Goal: Task Accomplishment & Management: Use online tool/utility

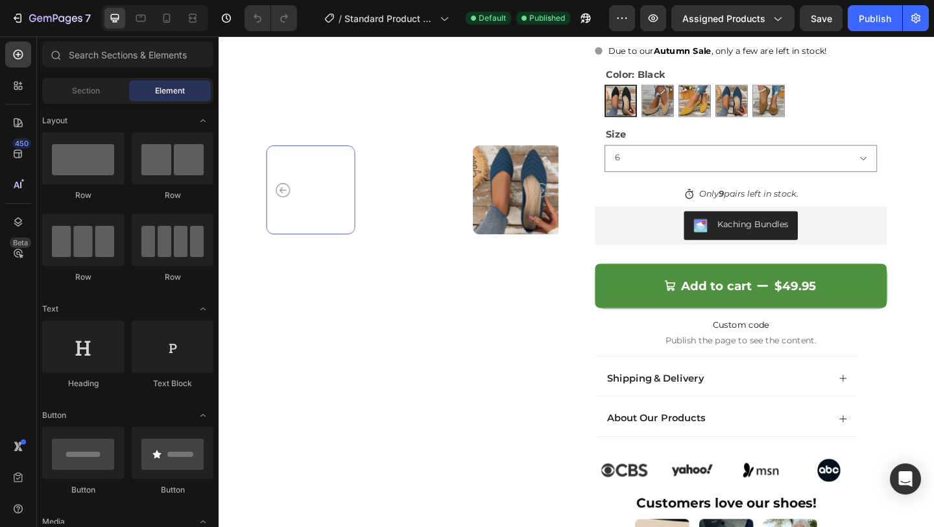
scroll to position [311, 0]
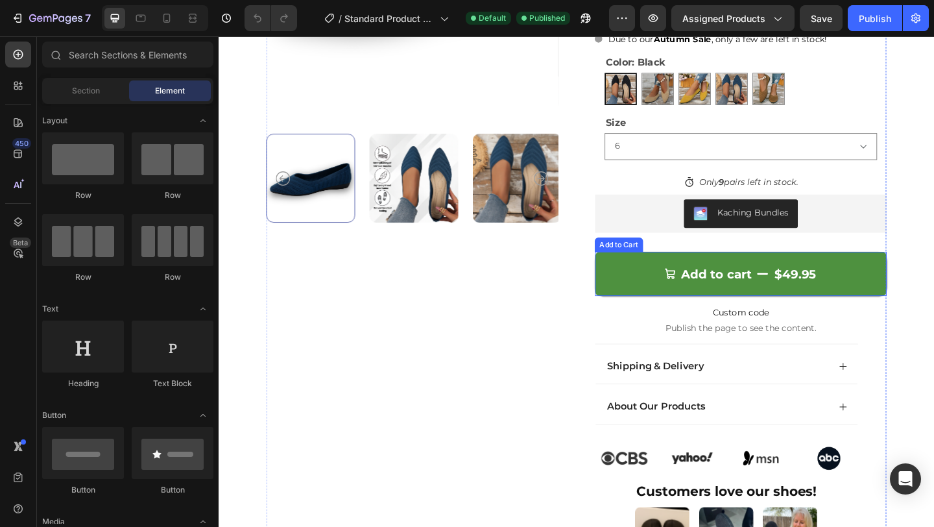
click at [747, 270] on button "Add to cart $49.95" at bounding box center [786, 294] width 317 height 48
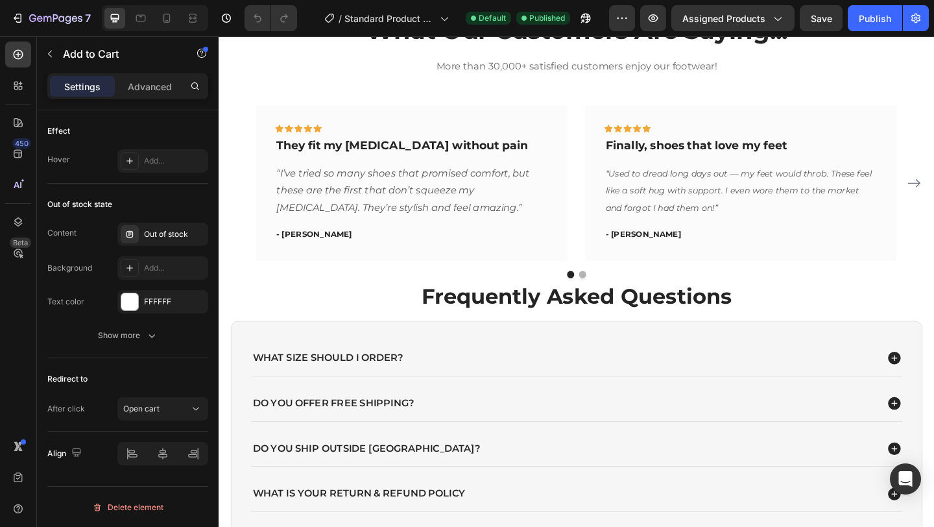
scroll to position [3369, 0]
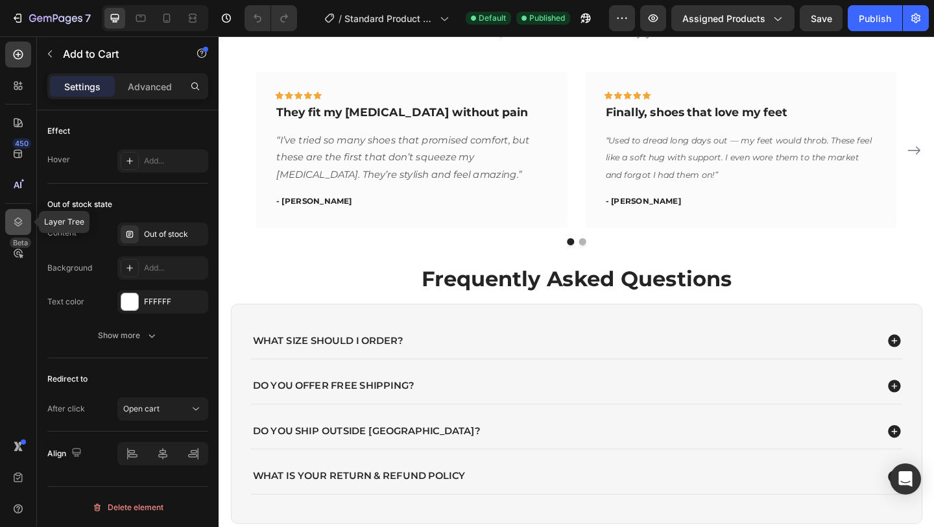
click at [16, 226] on icon at bounding box center [18, 221] width 13 height 13
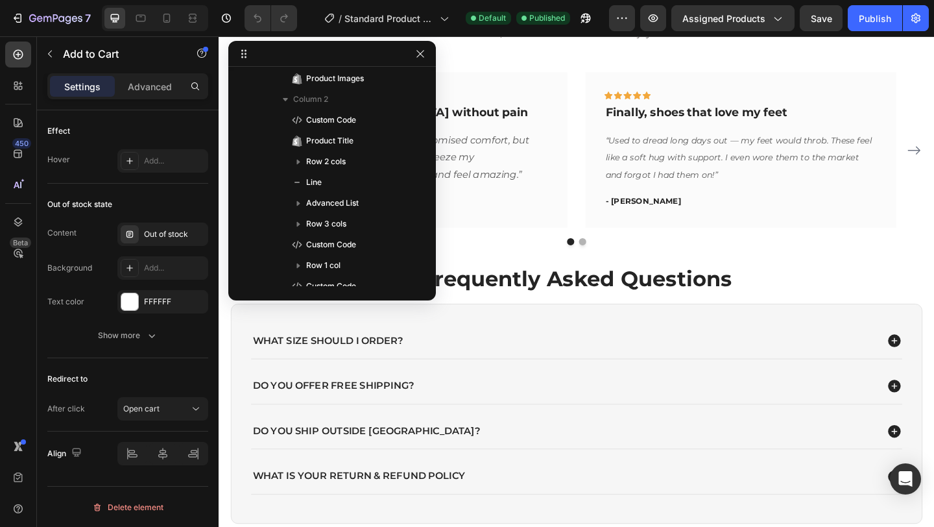
scroll to position [0, 0]
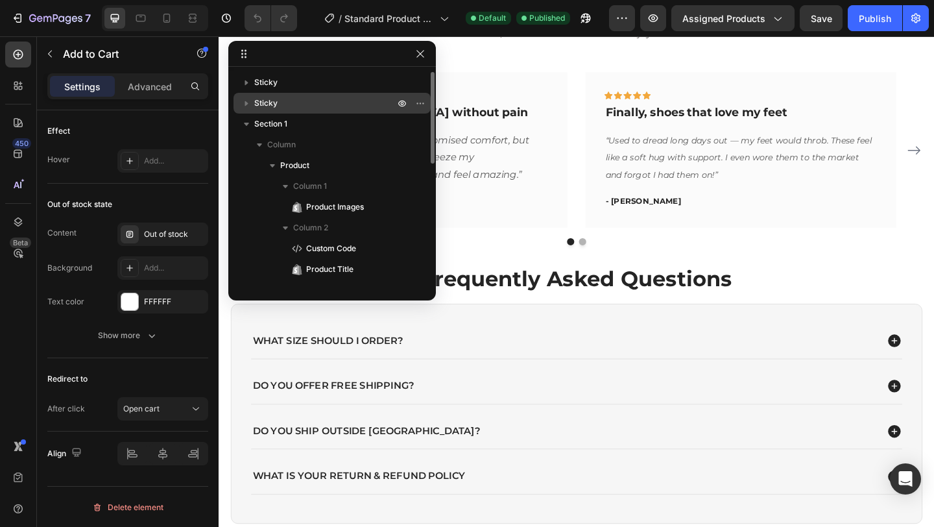
click at [248, 105] on icon "button" at bounding box center [246, 103] width 13 height 13
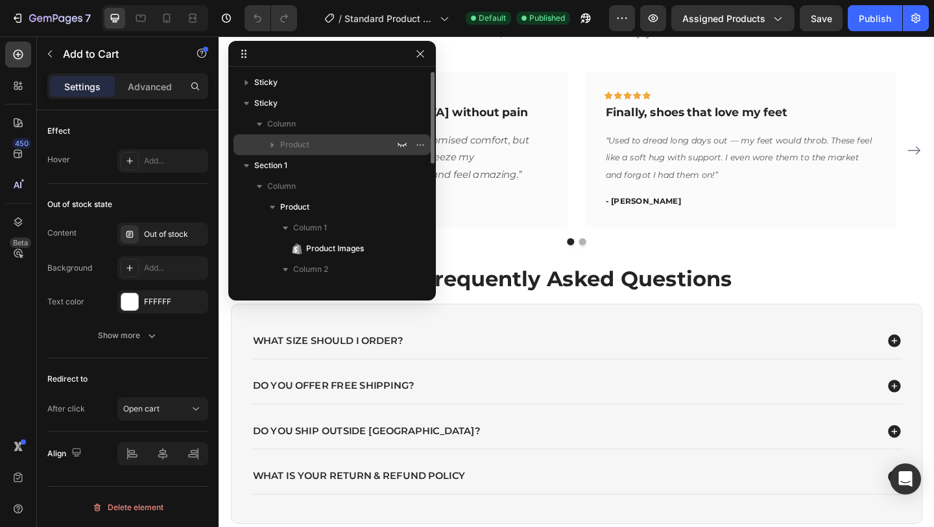
click at [296, 138] on span "Product" at bounding box center [294, 144] width 29 height 13
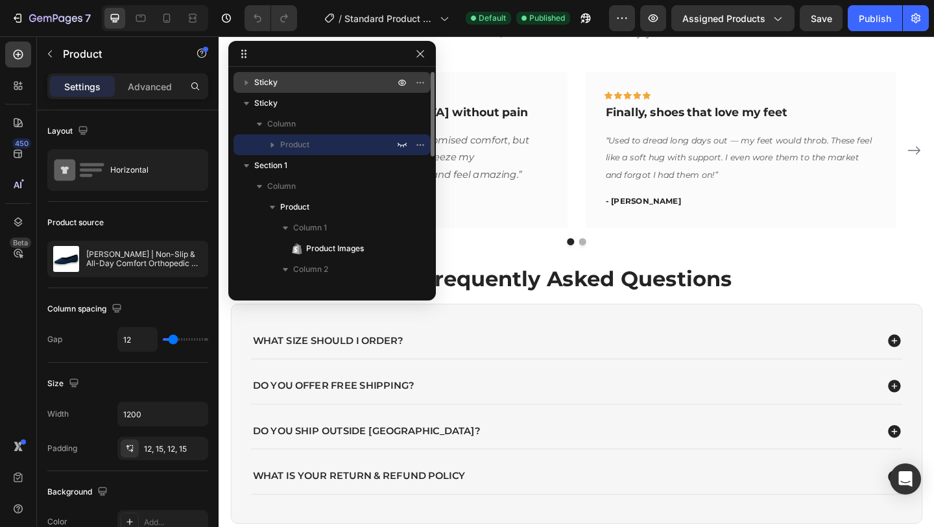
click at [276, 86] on span "Sticky" at bounding box center [265, 82] width 23 height 13
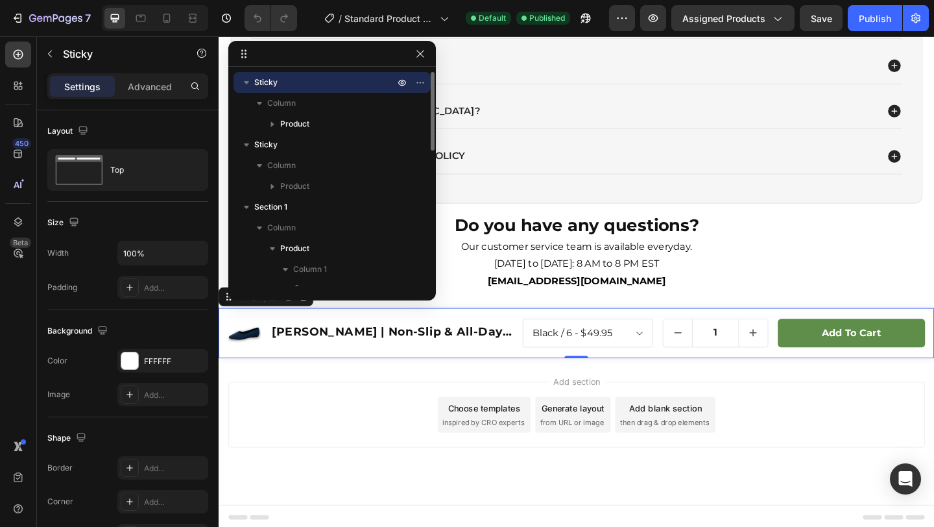
scroll to position [3721, 0]
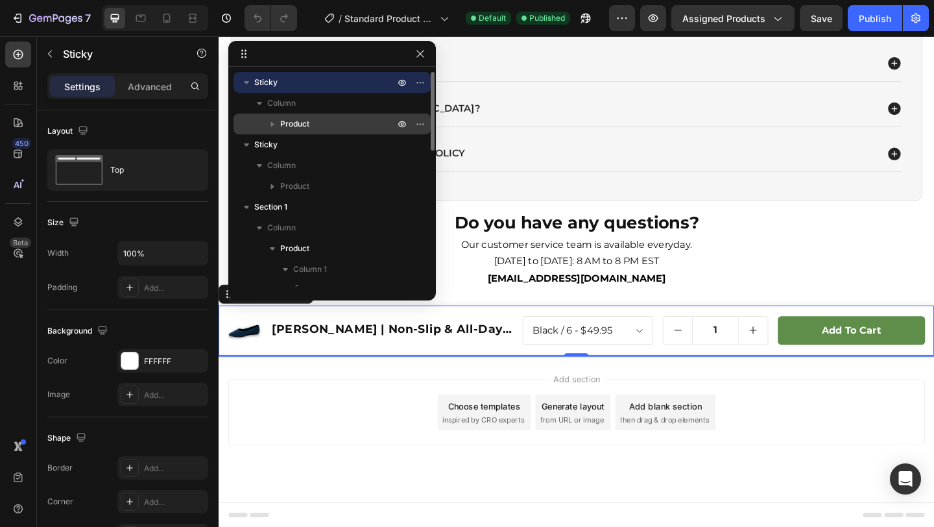
click at [312, 133] on div "Product" at bounding box center [332, 123] width 187 height 21
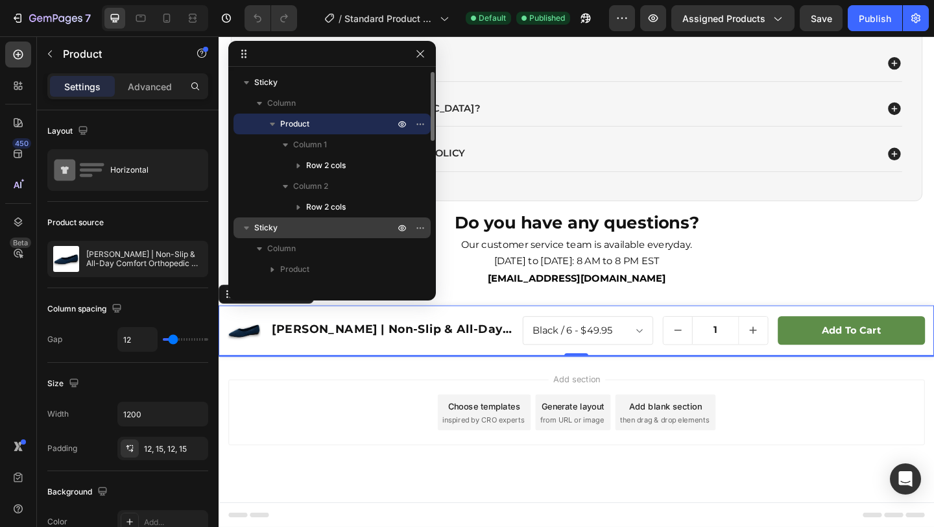
click at [272, 226] on span "Sticky" at bounding box center [265, 227] width 23 height 13
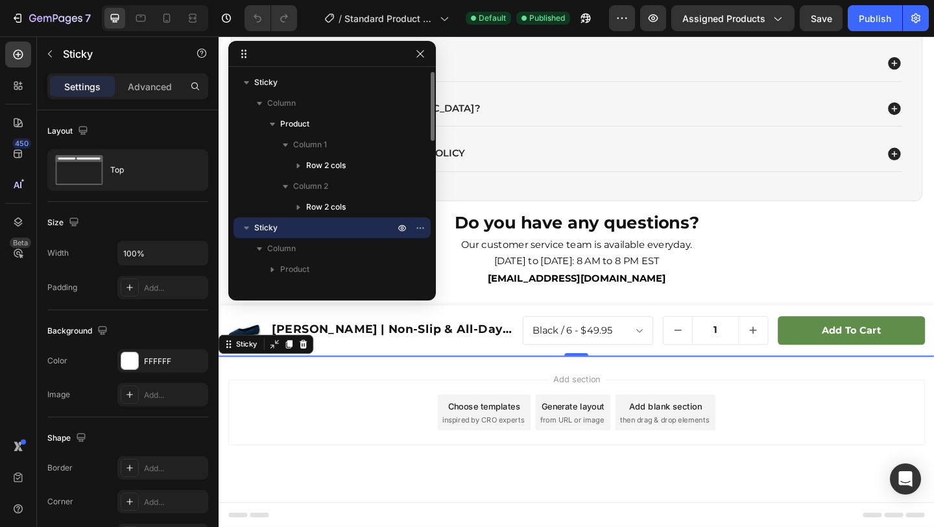
click at [300, 226] on p "Sticky" at bounding box center [325, 227] width 143 height 13
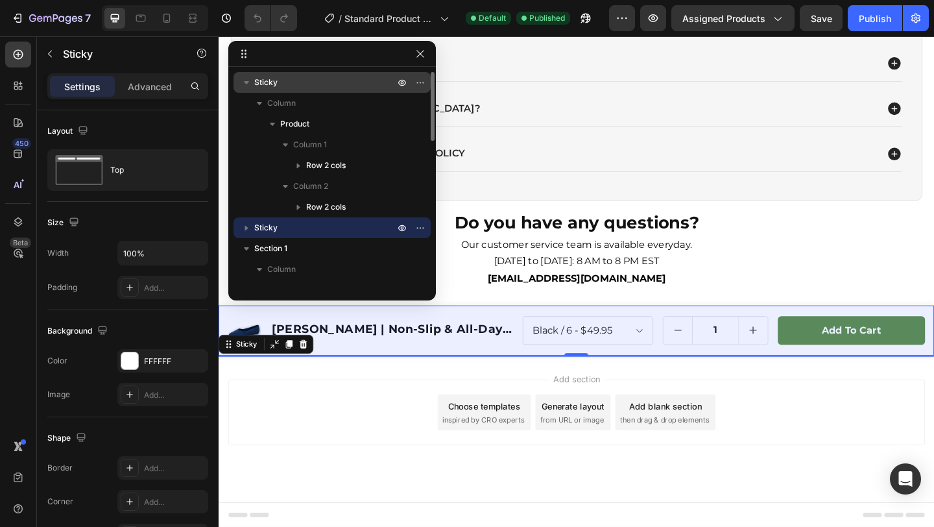
click at [307, 86] on p "Sticky" at bounding box center [325, 82] width 143 height 13
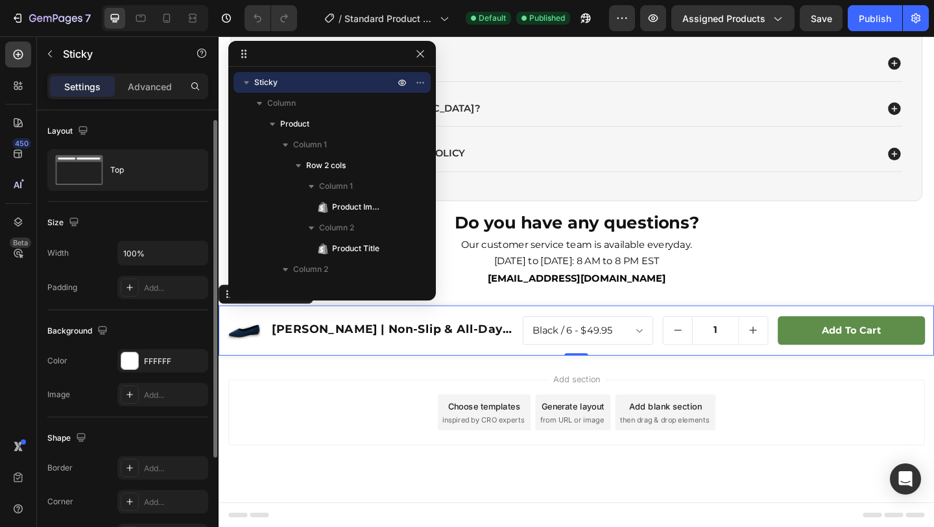
scroll to position [15, 0]
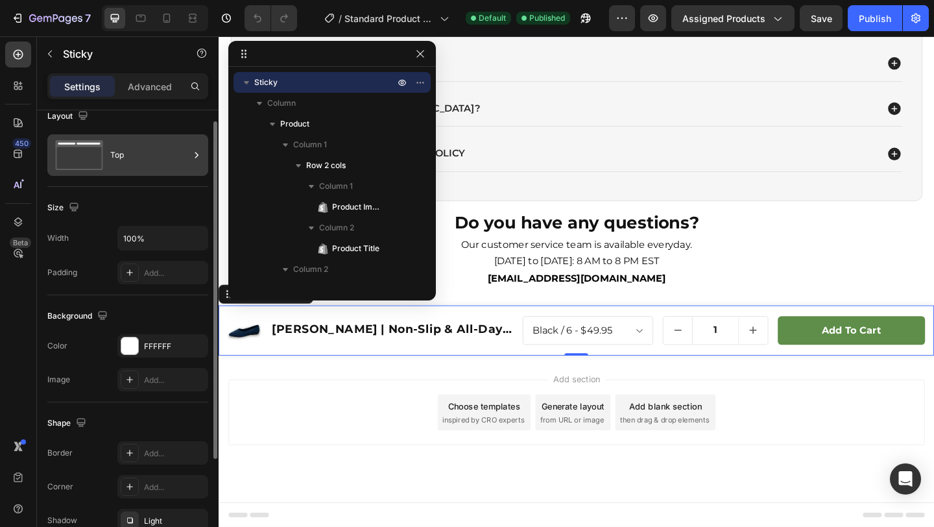
click at [150, 148] on div "Top" at bounding box center [149, 155] width 79 height 30
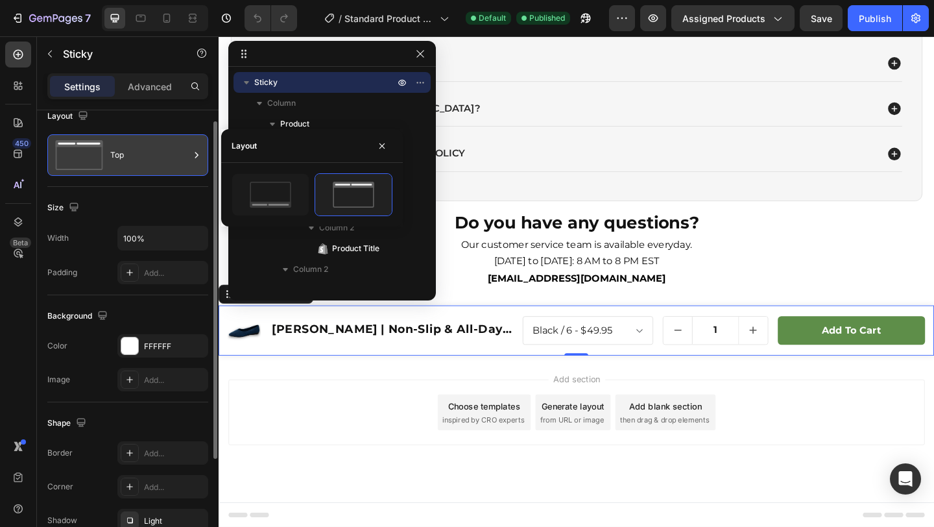
click at [153, 150] on div "Top" at bounding box center [149, 155] width 79 height 30
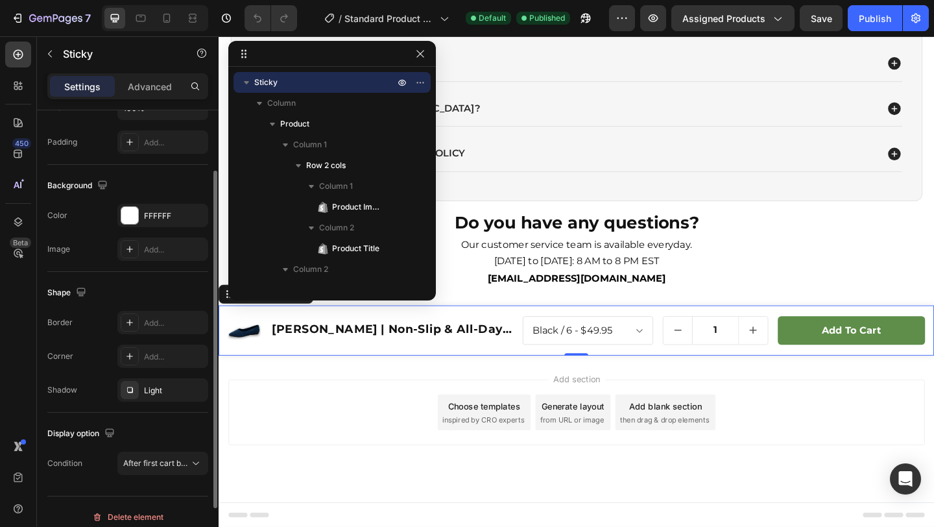
scroll to position [156, 0]
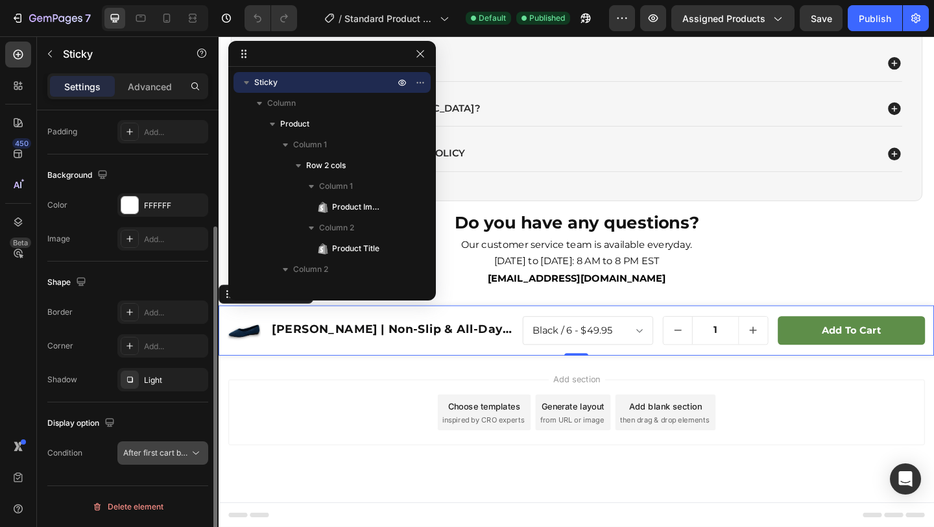
click at [161, 459] on button "After first cart button" at bounding box center [162, 452] width 91 height 23
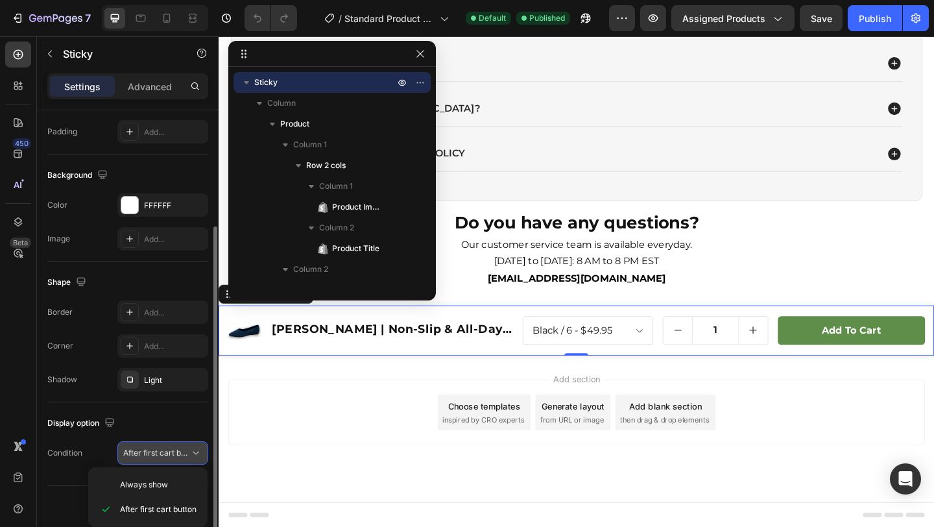
click at [161, 459] on button "After first cart button" at bounding box center [162, 452] width 91 height 23
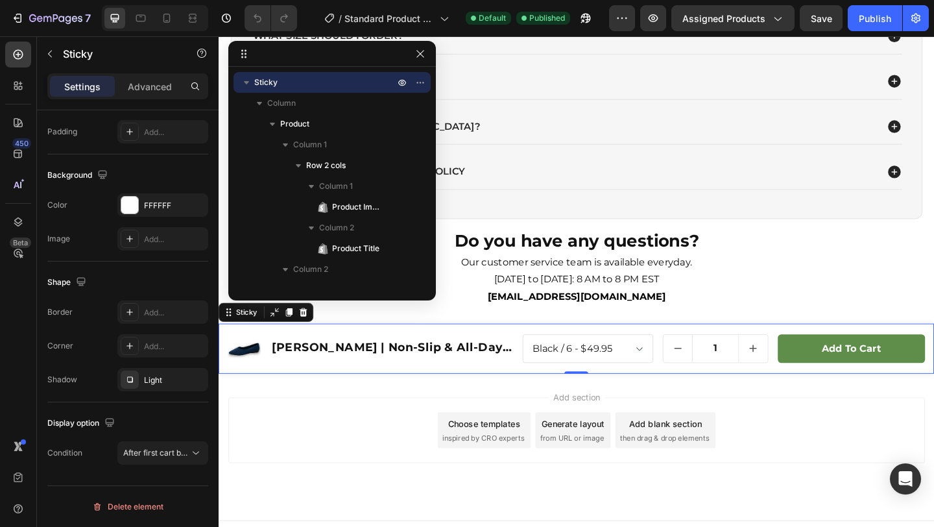
scroll to position [3704, 0]
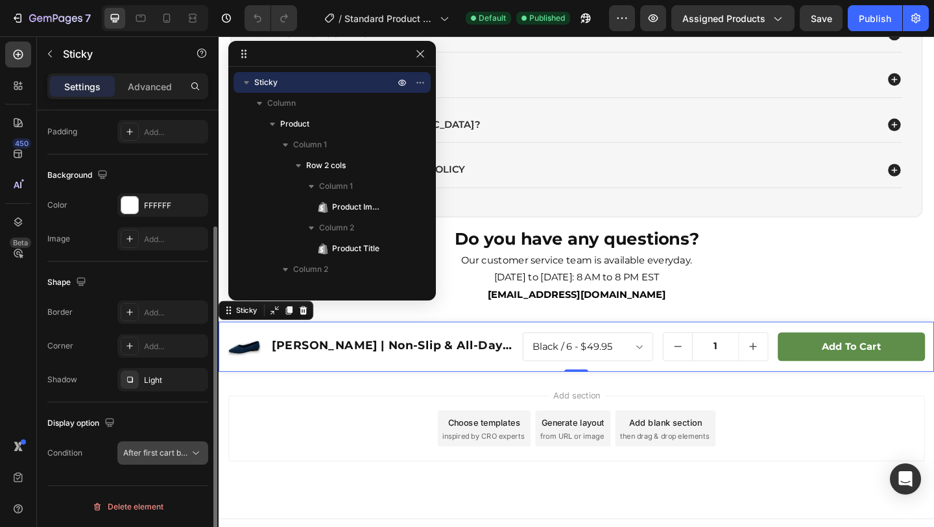
click at [161, 453] on span "After first cart button" at bounding box center [161, 452] width 77 height 10
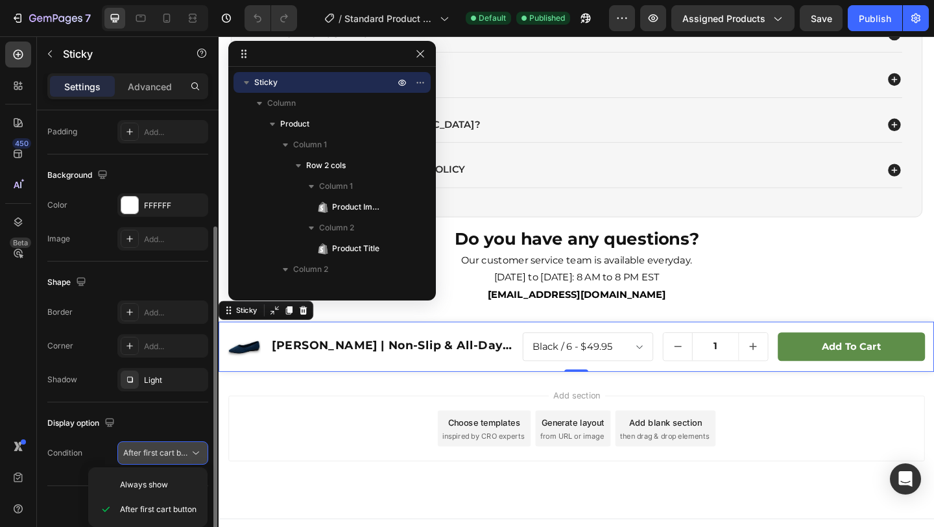
click at [136, 457] on span "After first cart button" at bounding box center [156, 453] width 66 height 12
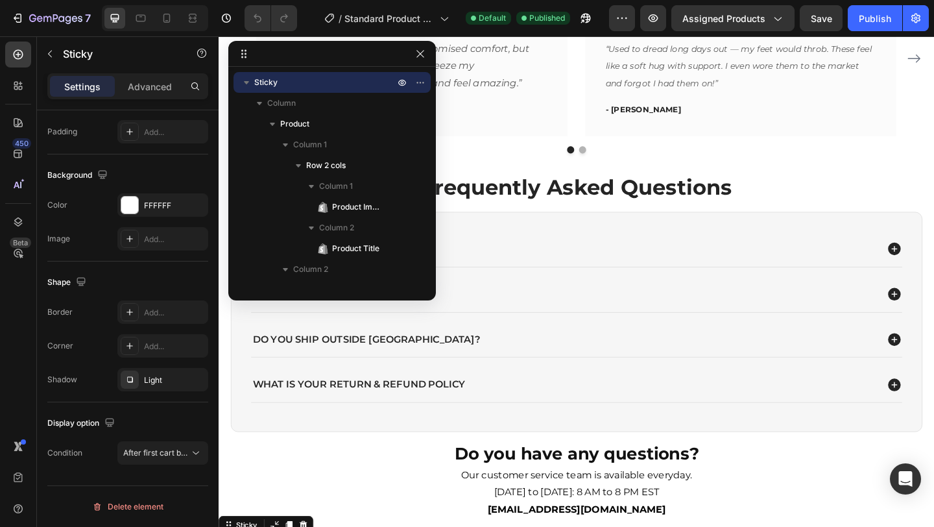
scroll to position [3509, 0]
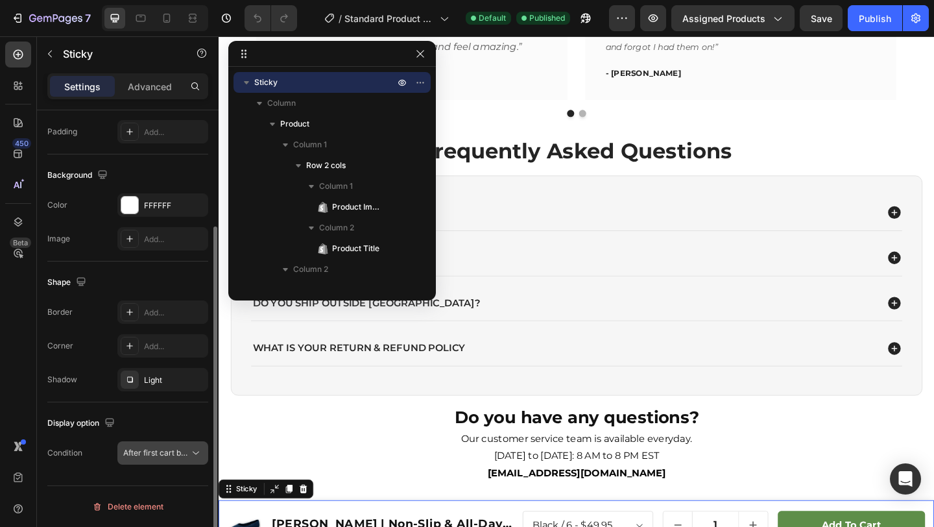
click at [160, 449] on span "After first cart button" at bounding box center [161, 452] width 77 height 10
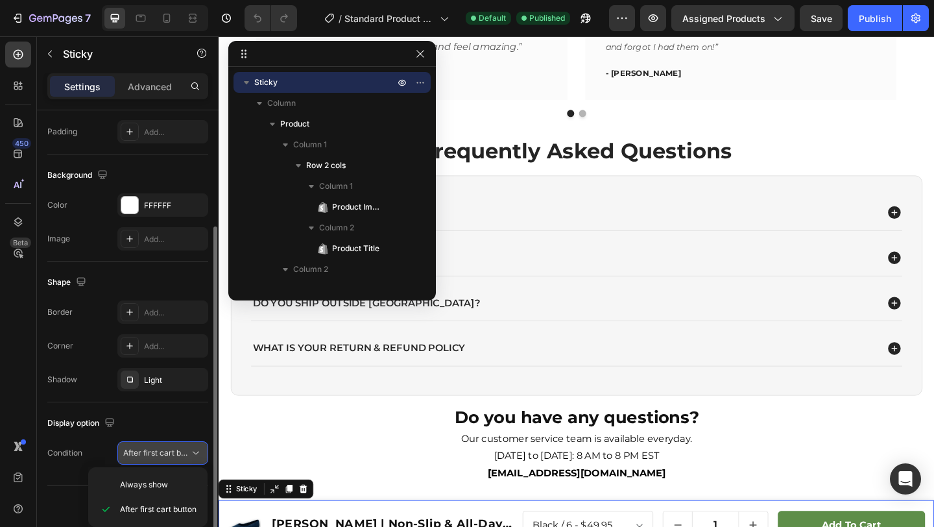
click at [160, 449] on span "After first cart button" at bounding box center [161, 452] width 77 height 10
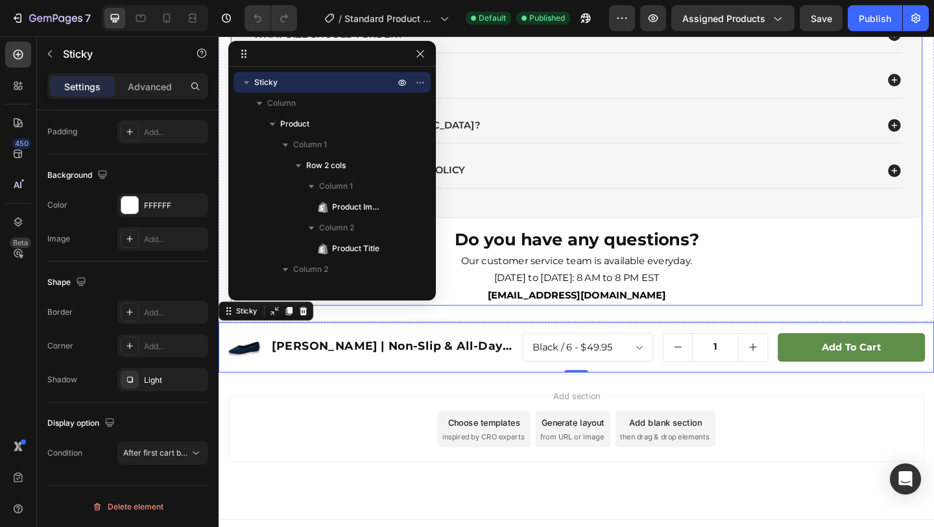
scroll to position [3707, 0]
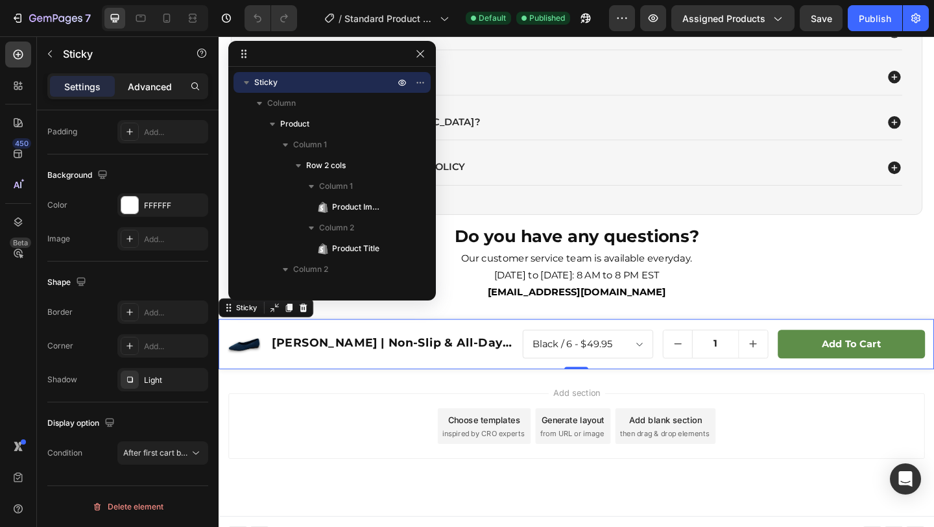
click at [145, 91] on p "Advanced" at bounding box center [150, 87] width 44 height 14
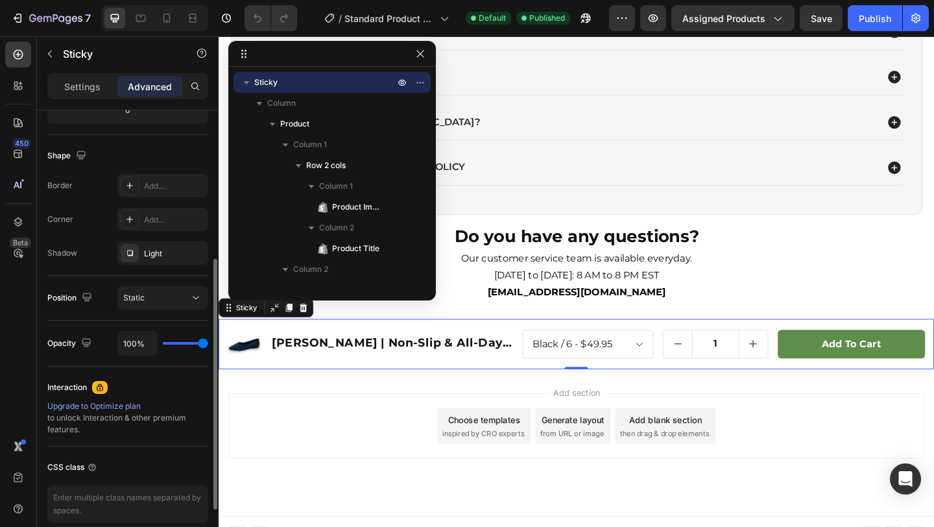
scroll to position [143, 0]
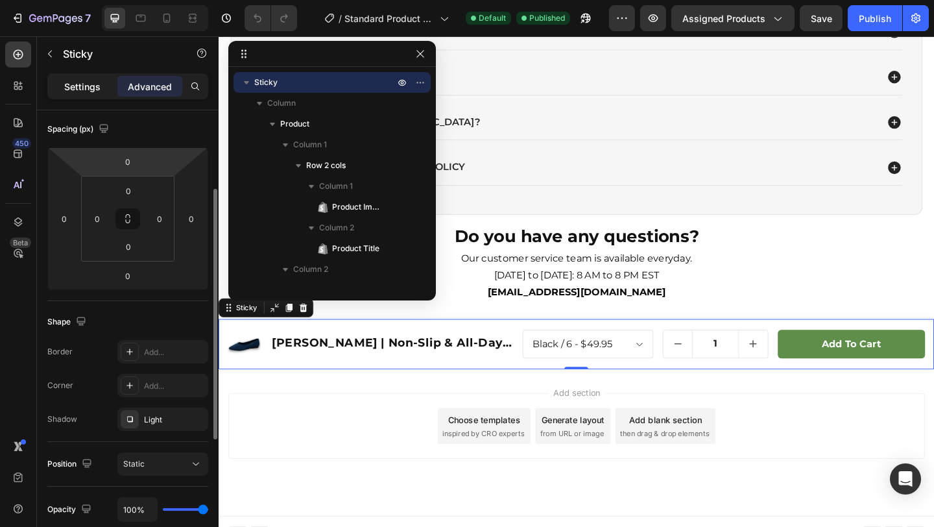
click at [86, 81] on p "Settings" at bounding box center [82, 87] width 36 height 14
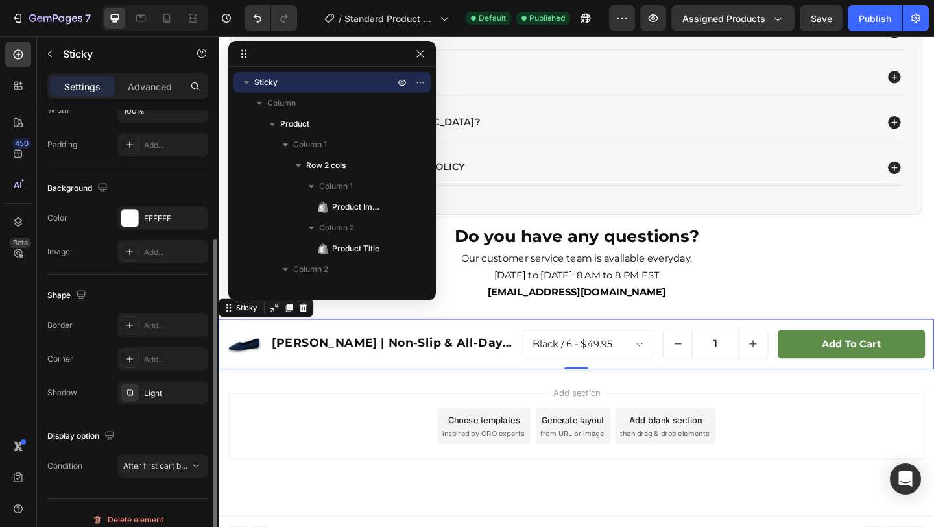
scroll to position [156, 0]
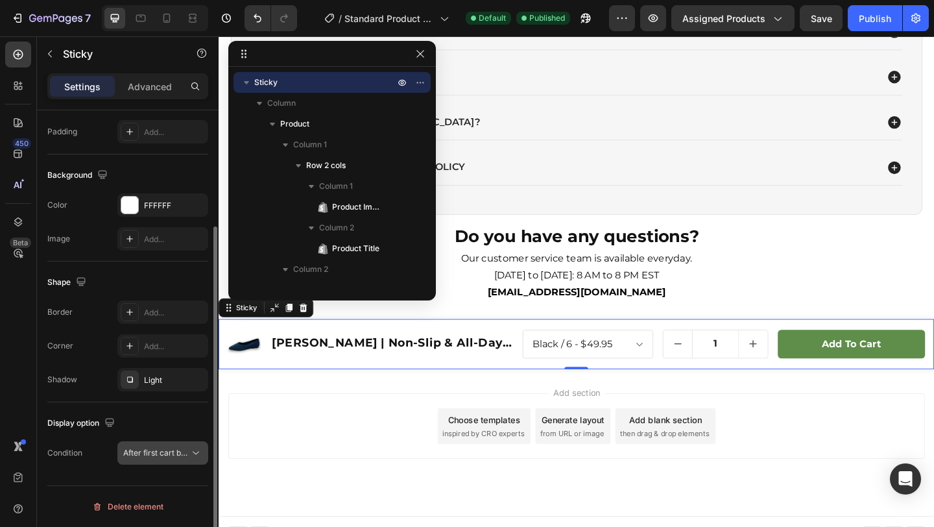
click at [132, 453] on span "After first cart button" at bounding box center [161, 452] width 77 height 10
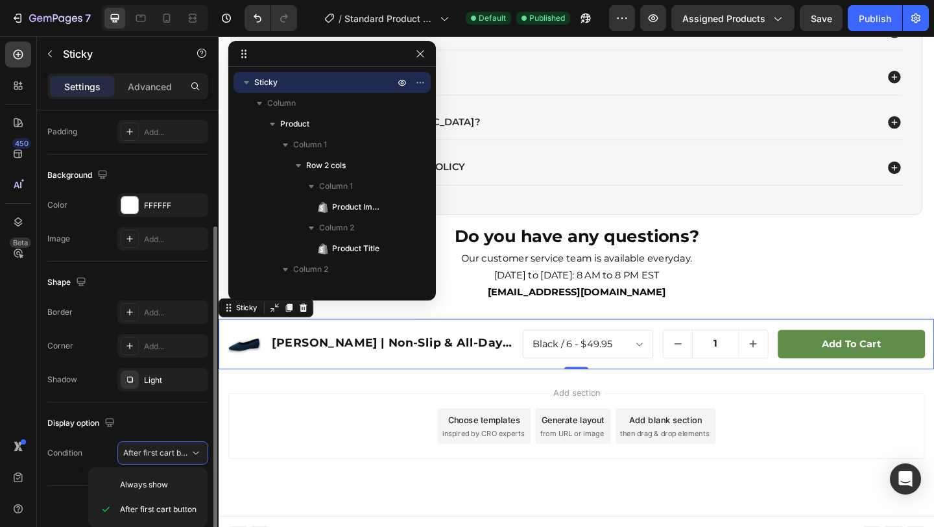
click at [82, 451] on div "Condition After first cart button" at bounding box center [127, 452] width 161 height 23
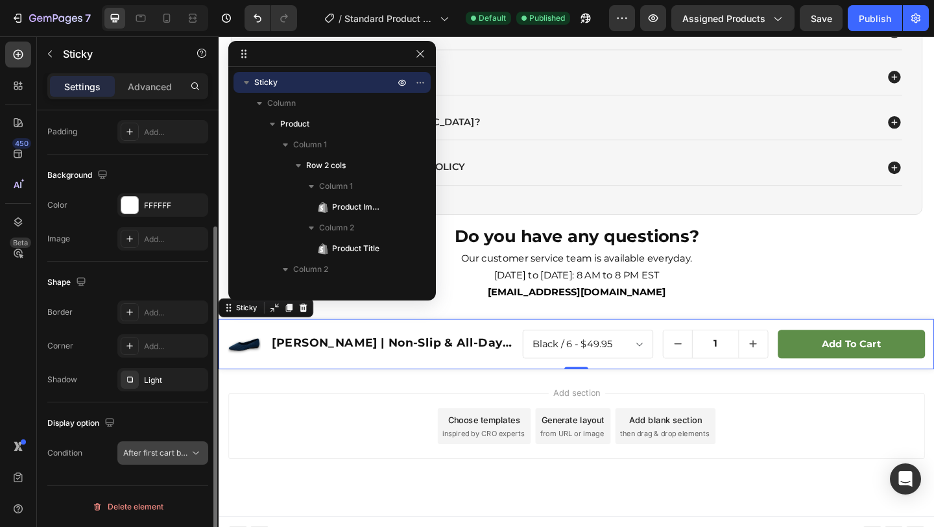
click at [137, 457] on span "After first cart button" at bounding box center [161, 452] width 77 height 10
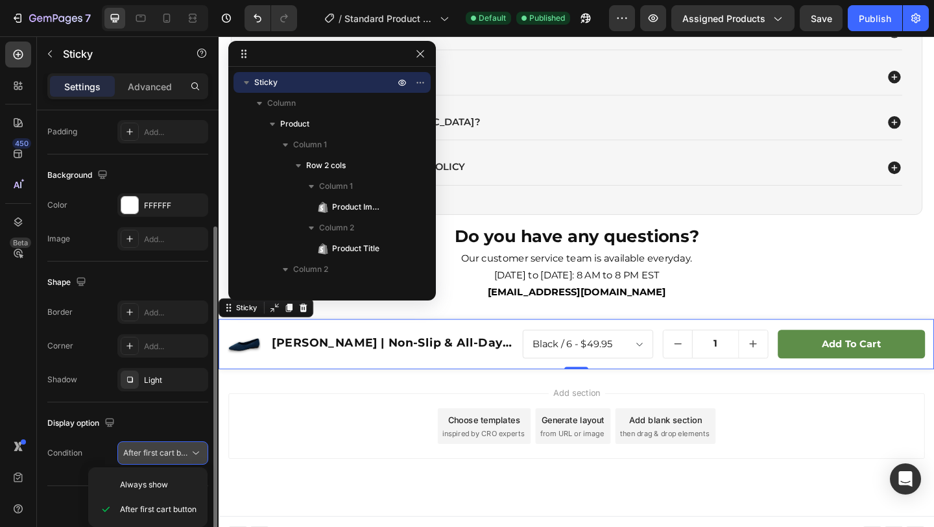
click at [149, 464] on button "After first cart button" at bounding box center [162, 452] width 91 height 23
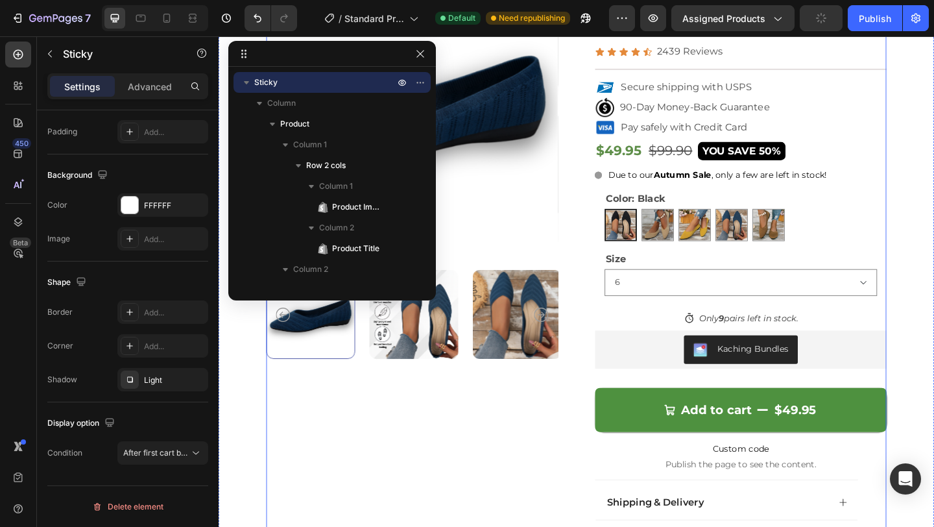
scroll to position [180, 0]
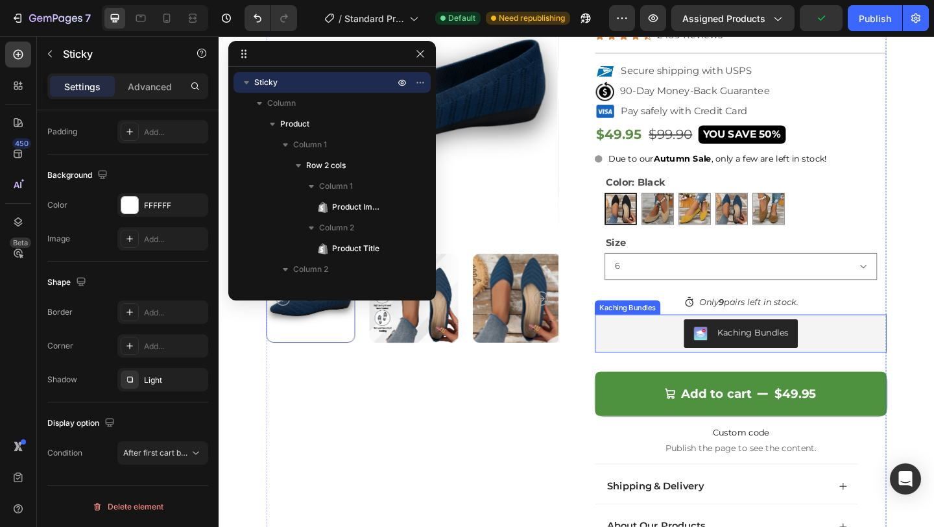
click at [679, 344] on div "Kaching Bundles" at bounding box center [786, 359] width 307 height 31
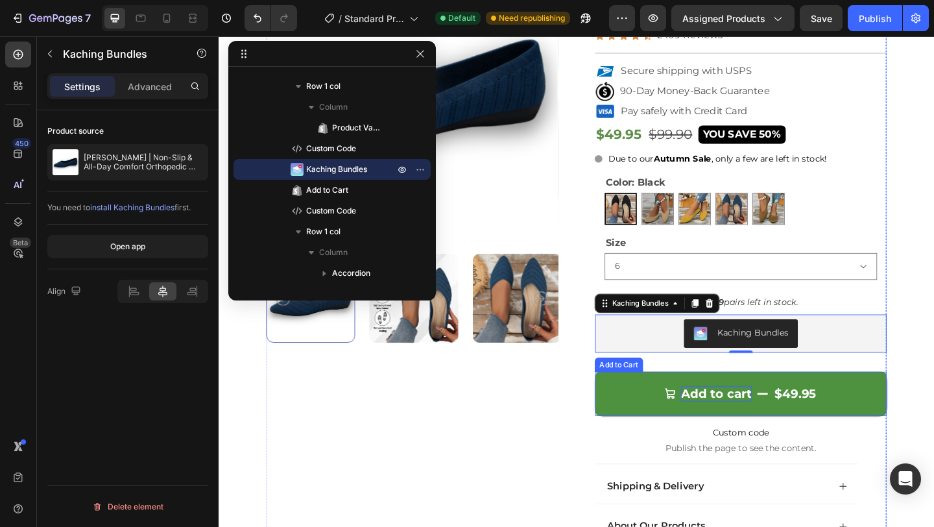
click at [724, 416] on div "Add to cart" at bounding box center [759, 424] width 77 height 17
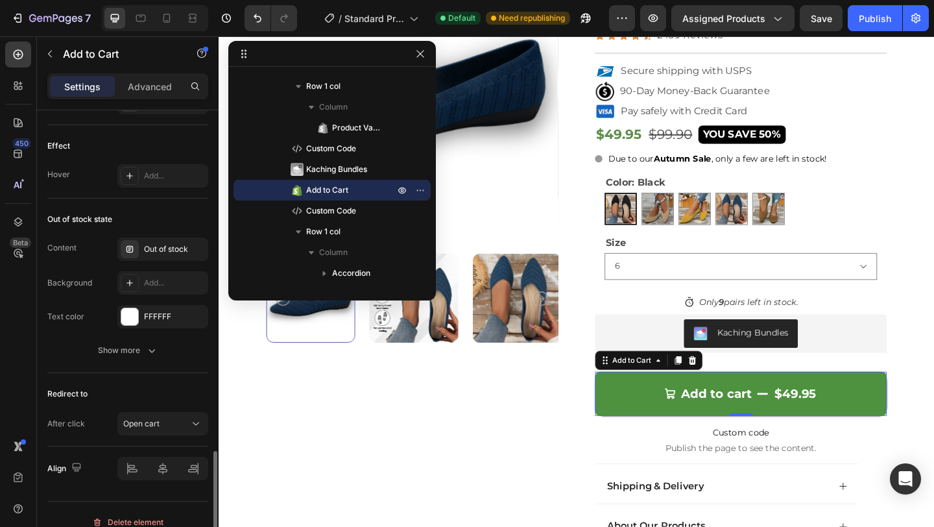
scroll to position [1162, 0]
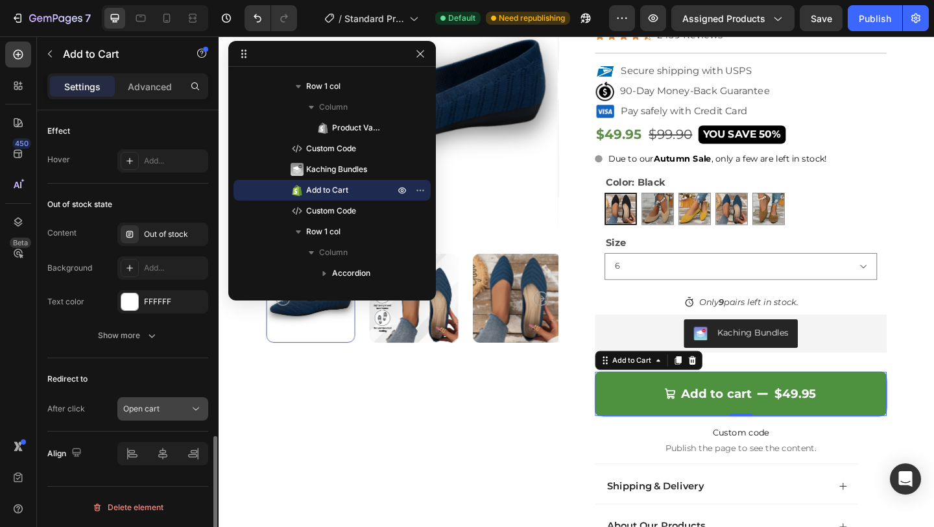
click at [176, 405] on div "Open cart" at bounding box center [156, 409] width 66 height 12
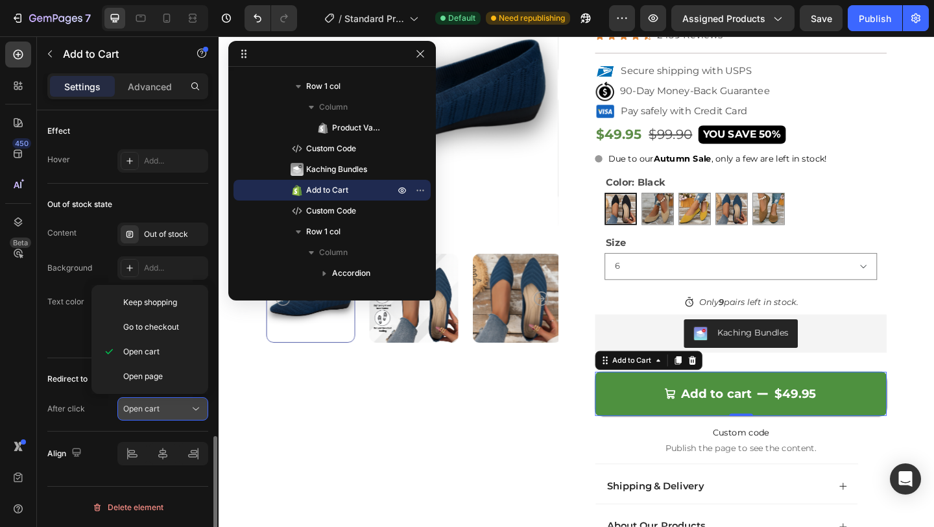
click at [176, 405] on div "Open cart" at bounding box center [156, 409] width 66 height 12
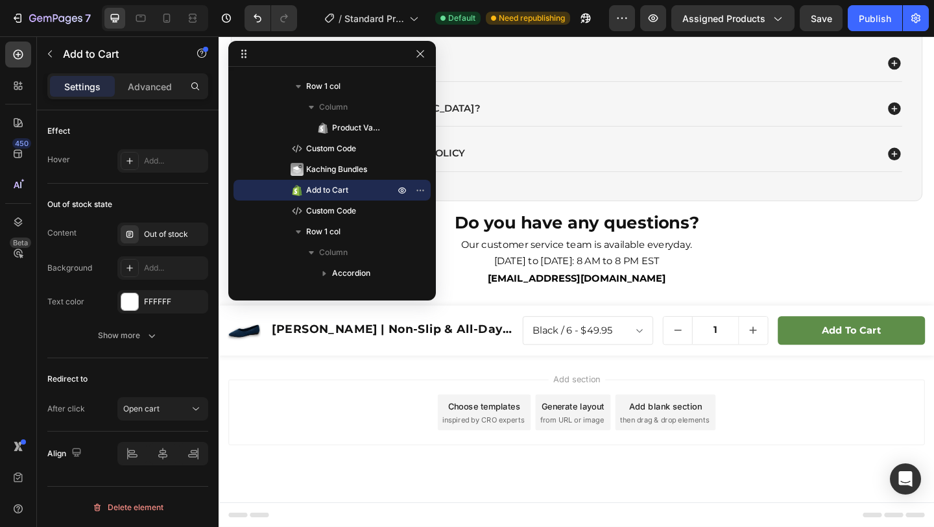
scroll to position [3676, 0]
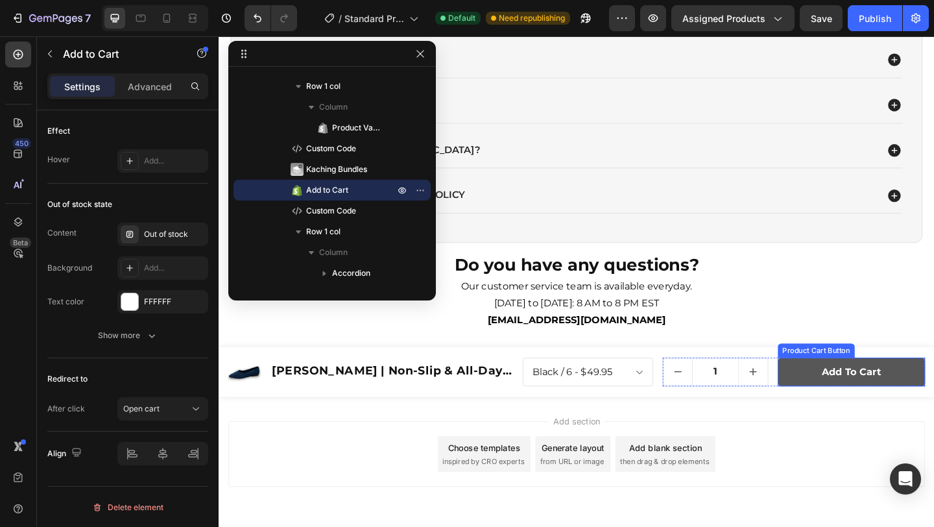
click at [845, 407] on button "Add to cart" at bounding box center [907, 402] width 160 height 32
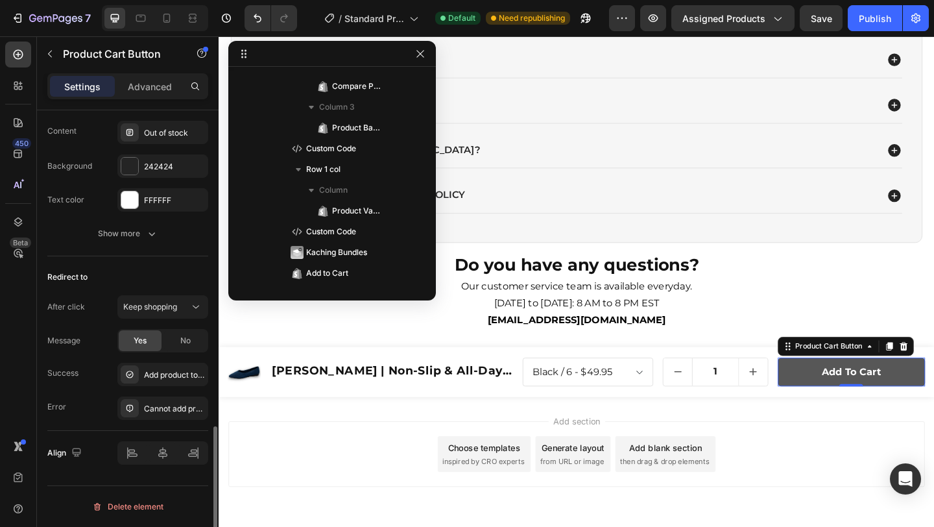
scroll to position [287, 0]
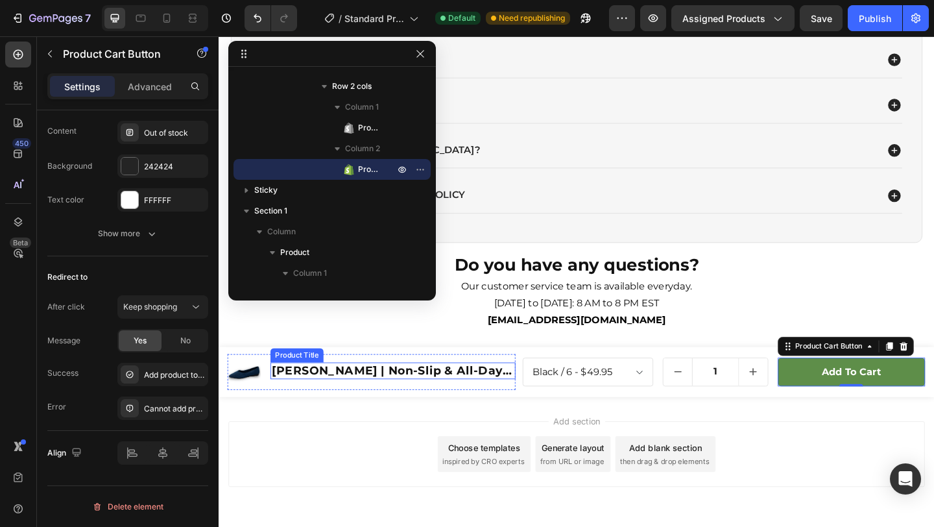
click at [339, 403] on h1 "[PERSON_NAME] | Non-Slip & All-Day Comfort Orthopedic Ballerinas" at bounding box center [408, 400] width 267 height 19
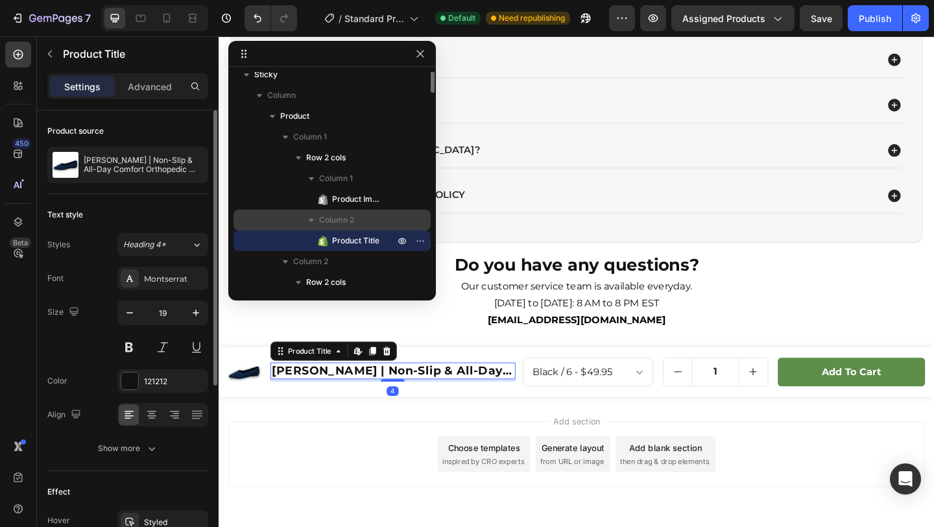
scroll to position [0, 0]
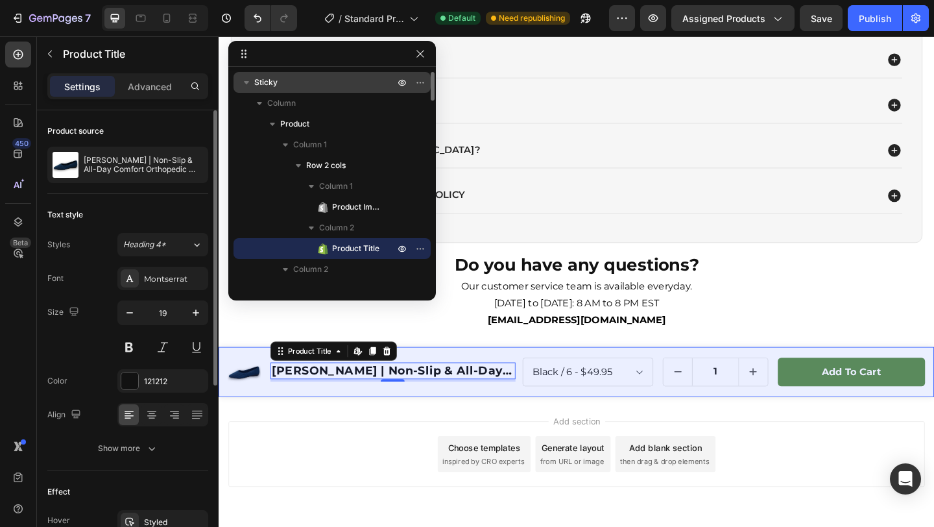
click at [295, 79] on p "Sticky" at bounding box center [325, 82] width 143 height 13
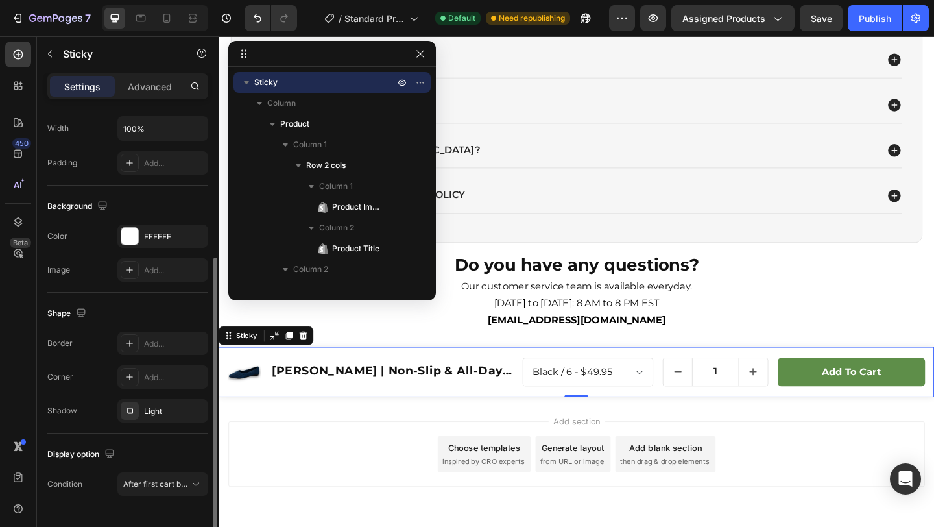
scroll to position [156, 0]
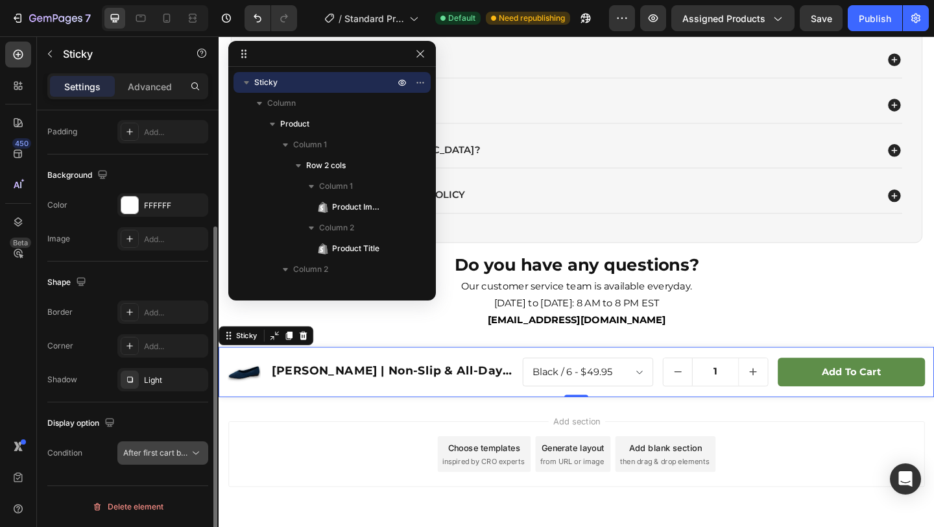
click at [156, 453] on span "After first cart button" at bounding box center [161, 452] width 77 height 10
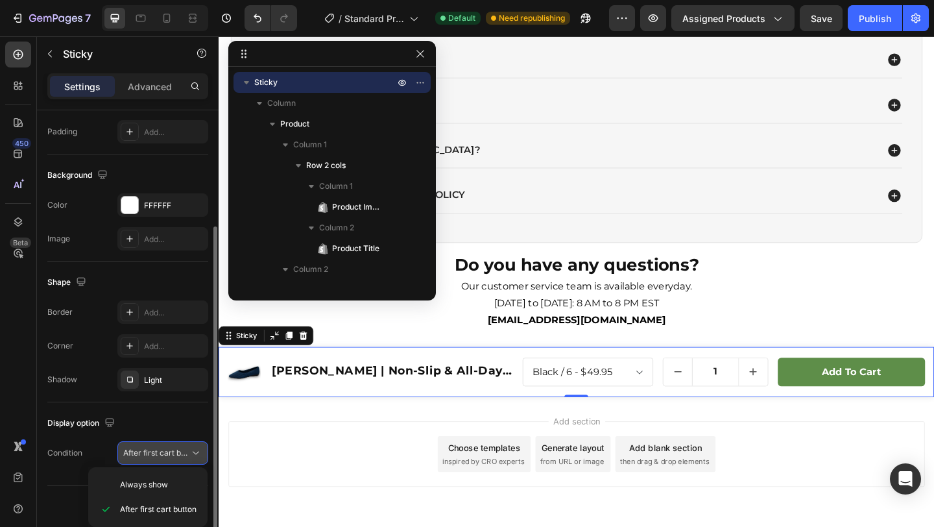
click at [156, 453] on span "After first cart button" at bounding box center [161, 452] width 77 height 10
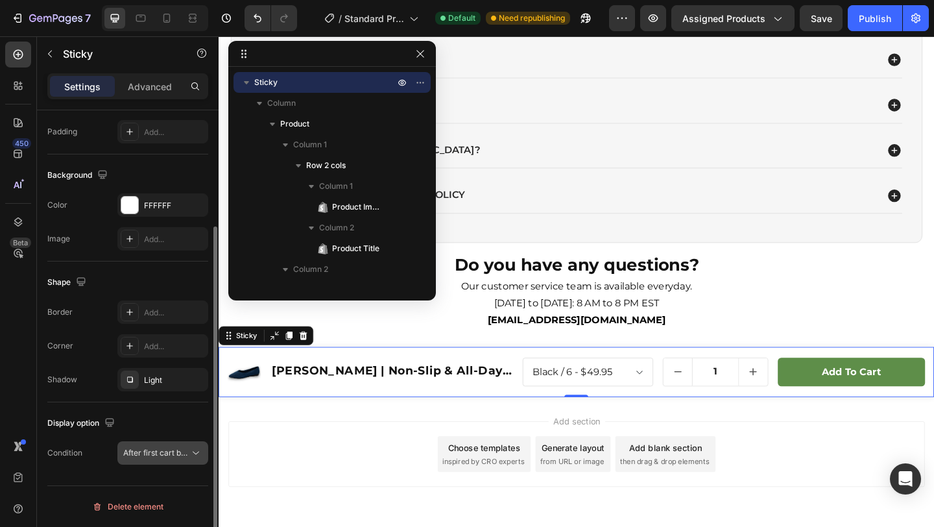
click at [174, 463] on button "After first cart button" at bounding box center [162, 452] width 91 height 23
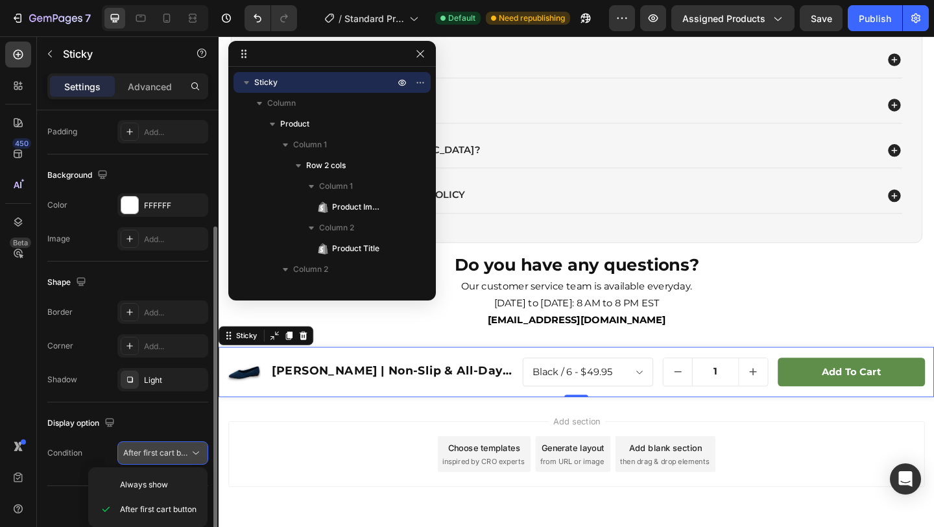
click at [174, 457] on span "After first cart button" at bounding box center [161, 452] width 77 height 10
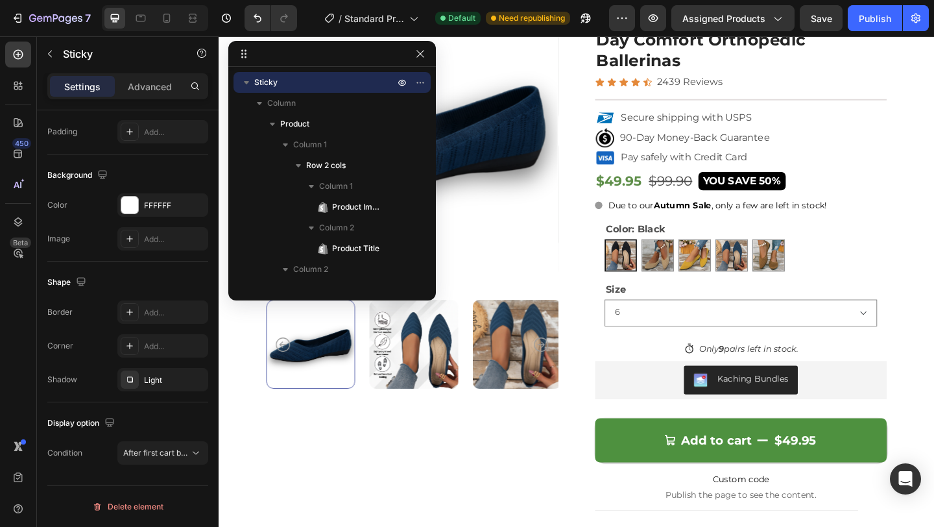
scroll to position [135, 0]
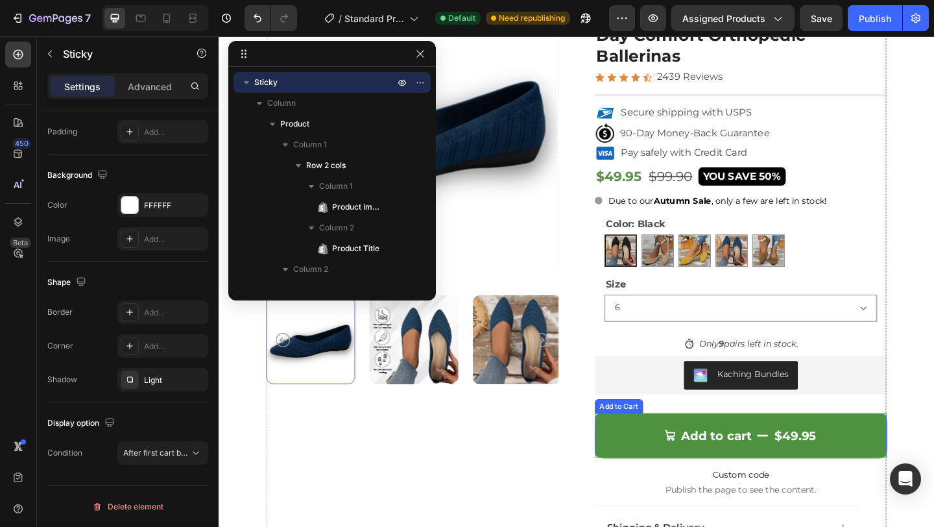
click at [685, 446] on button "Add to cart $49.95" at bounding box center [786, 470] width 317 height 48
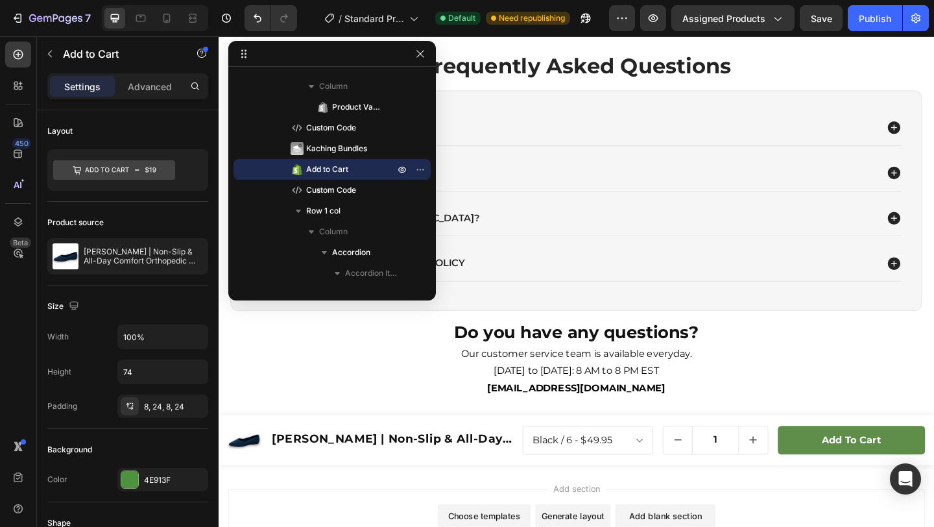
scroll to position [3721, 0]
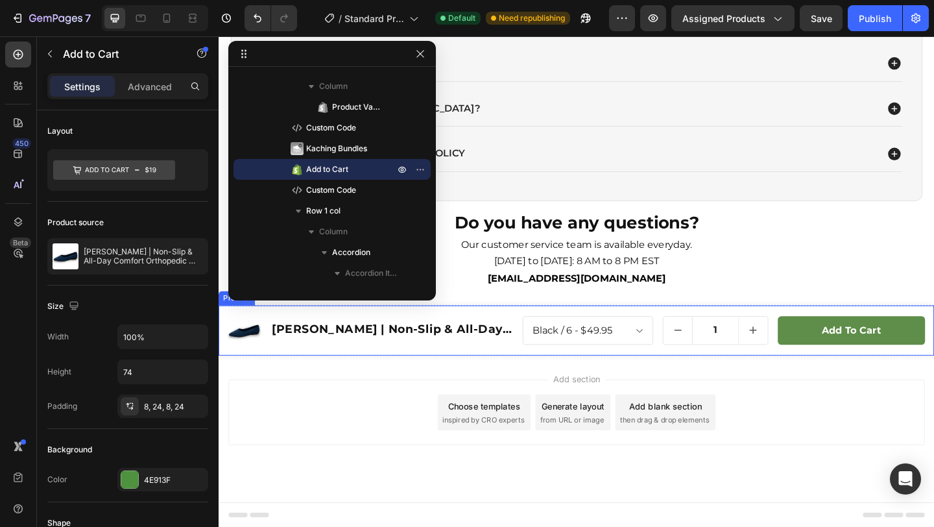
click at [432, 332] on div "Product Images [PERSON_NAME] | Non-Slip & All-Day Comfort Orthopedic Ballerinas…" at bounding box center [608, 356] width 778 height 54
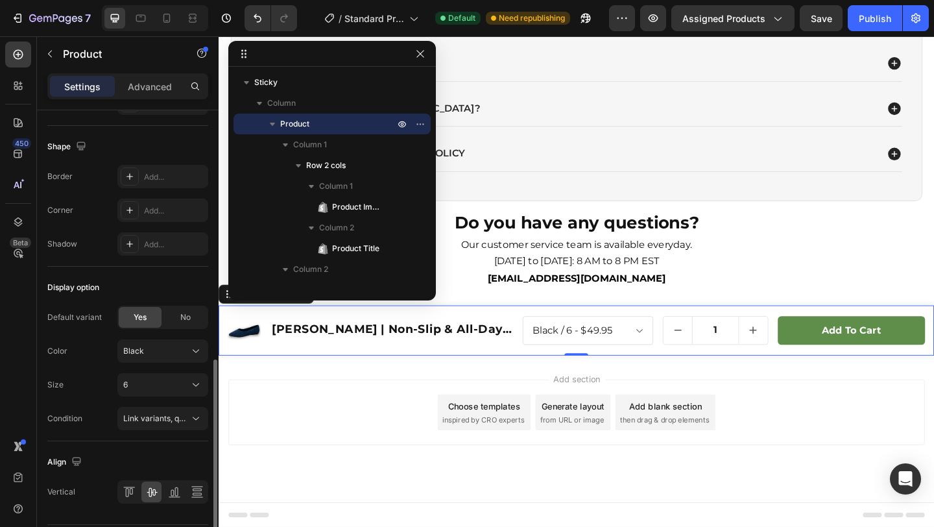
scroll to position [457, 0]
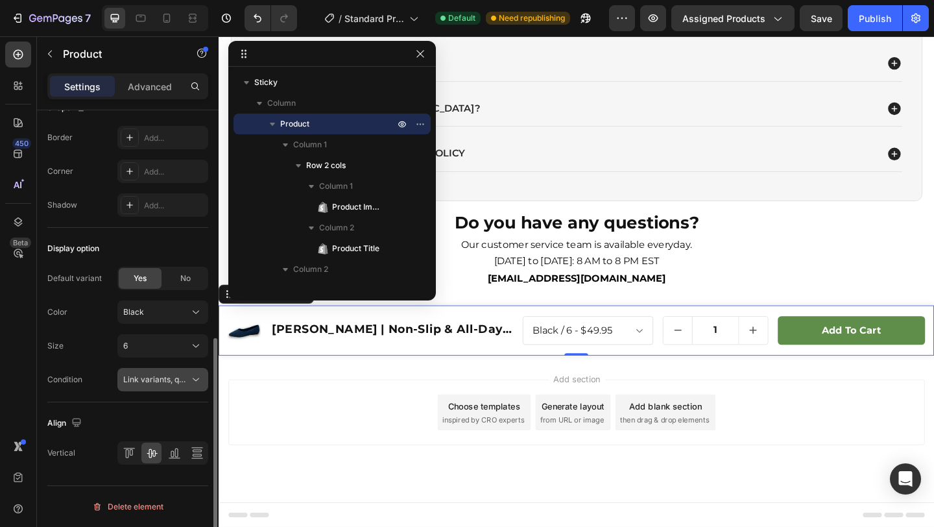
click at [129, 380] on span "Link variants, quantity <br> between same products" at bounding box center [218, 379] width 191 height 10
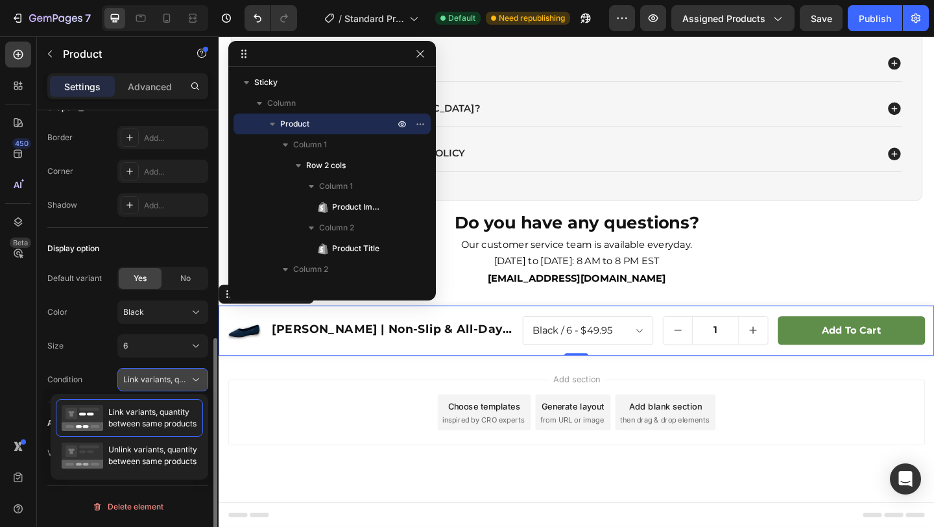
click at [129, 380] on span "Link variants, quantity <br> between same products" at bounding box center [218, 379] width 191 height 10
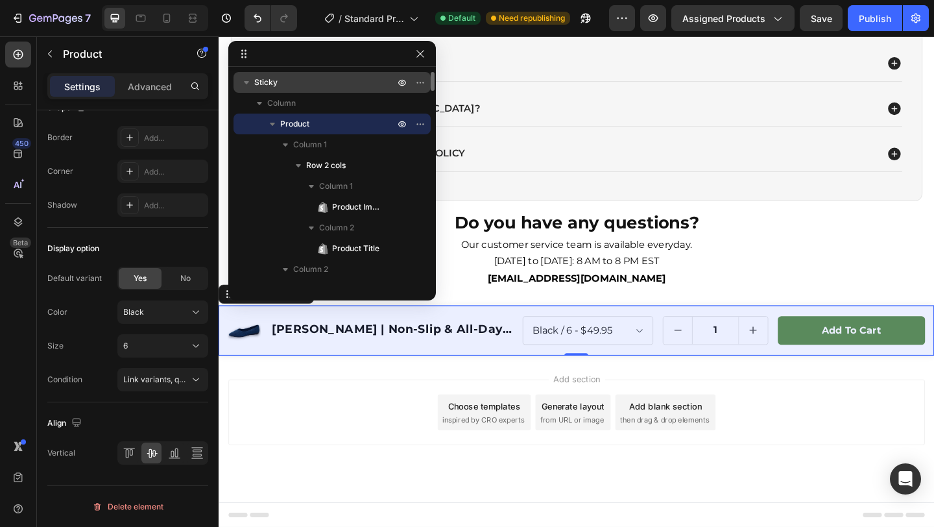
click at [284, 86] on p "Sticky" at bounding box center [325, 82] width 143 height 13
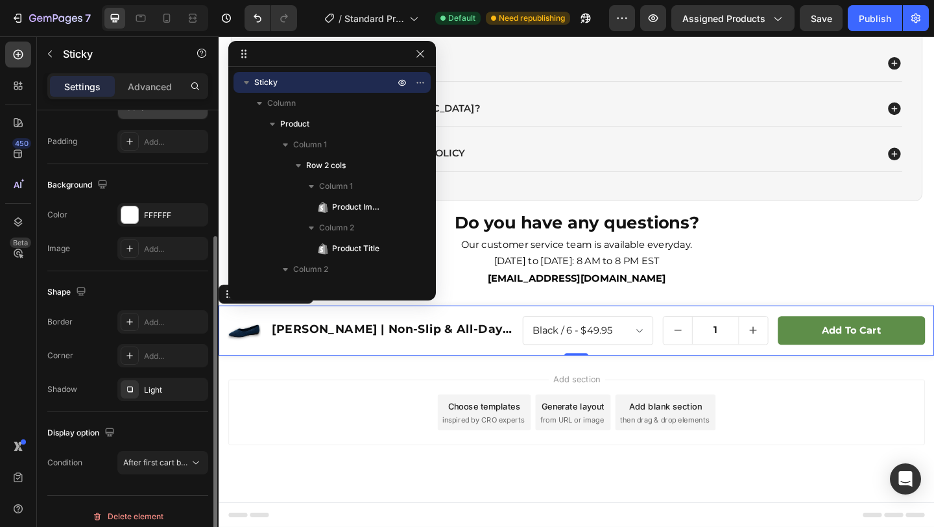
scroll to position [156, 0]
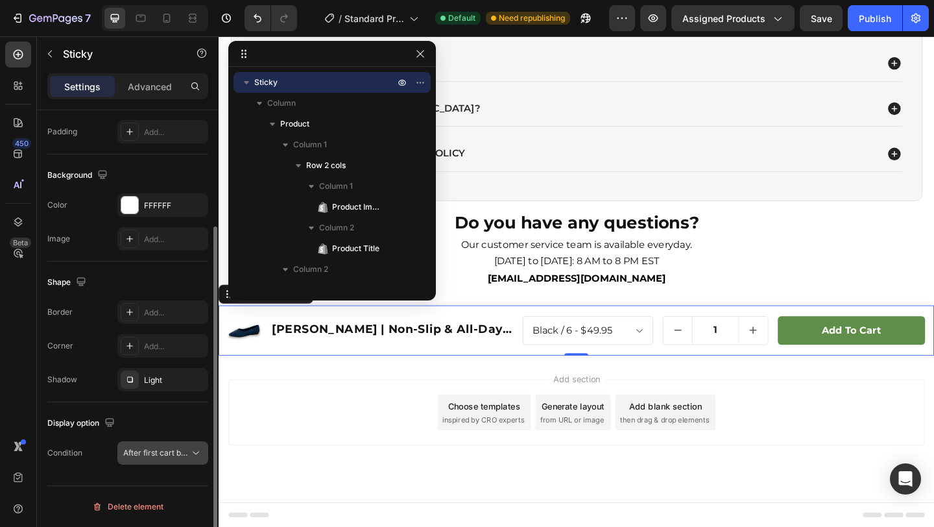
click at [148, 447] on span "After first cart button" at bounding box center [161, 452] width 77 height 10
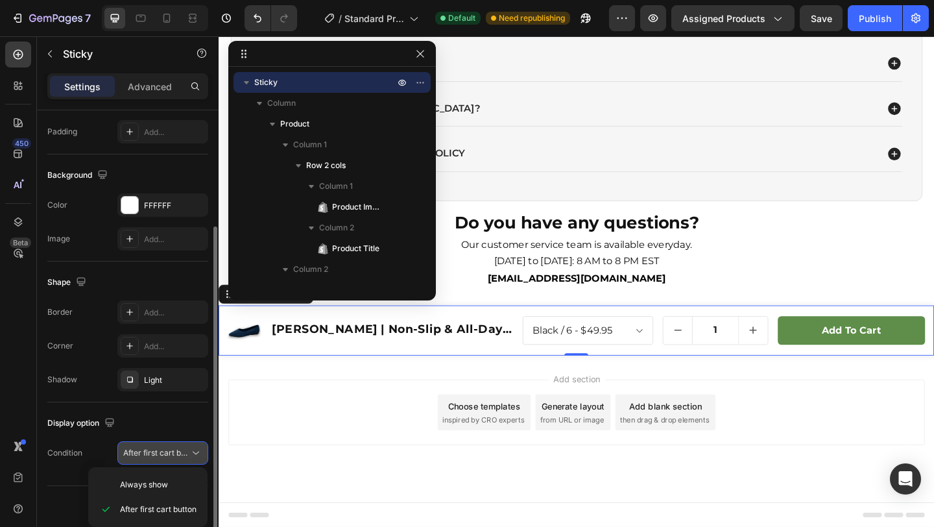
click at [148, 447] on span "After first cart button" at bounding box center [161, 452] width 77 height 10
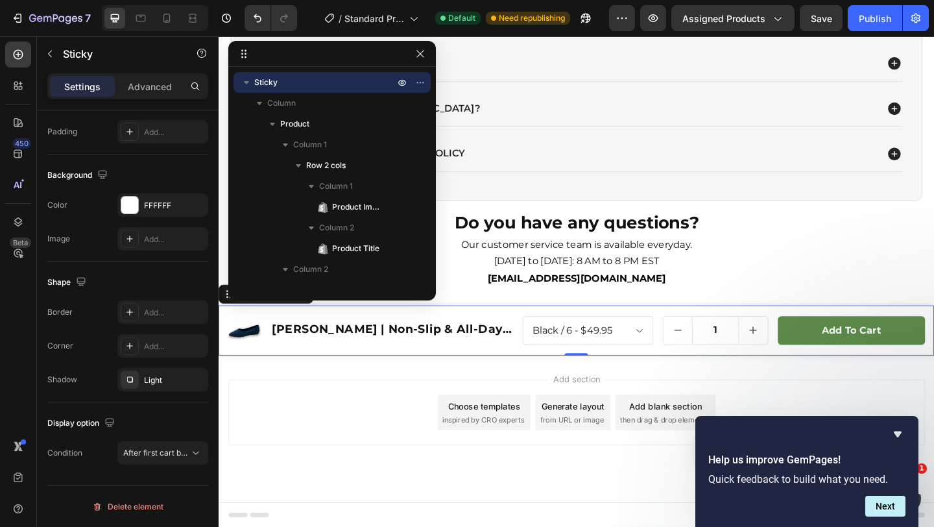
scroll to position [0, 0]
